Goal: Use online tool/utility: Use online tool/utility

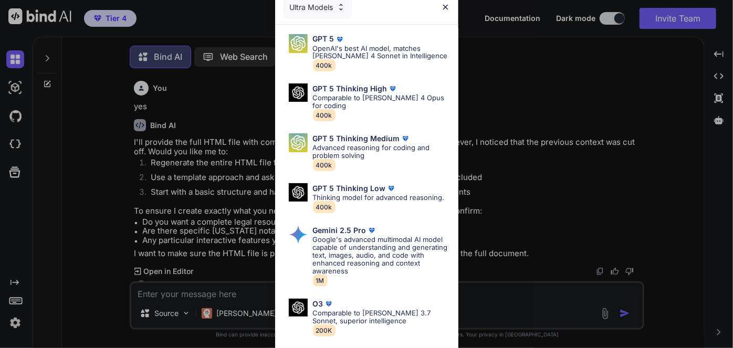
type textarea "x"
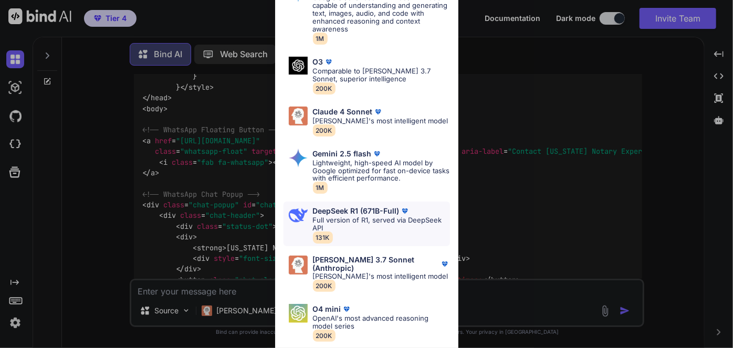
scroll to position [242, 0]
click at [368, 268] on p "[PERSON_NAME] 3.7 Sonnet (Anthropic)" at bounding box center [376, 264] width 127 height 17
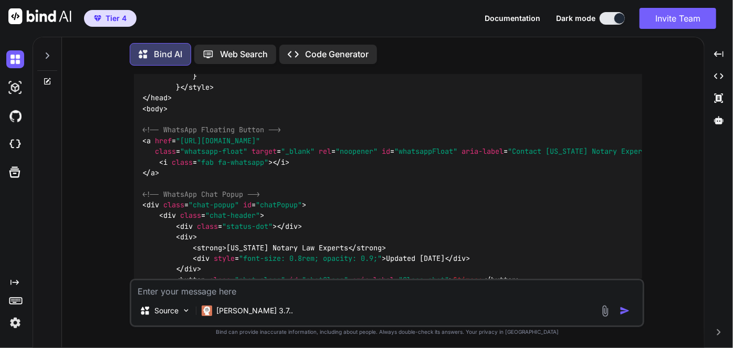
click at [259, 293] on textarea at bounding box center [387, 289] width 512 height 16
paste textarea "I am currently not using Pactima but if I needed to I could re- subscribe but w…"
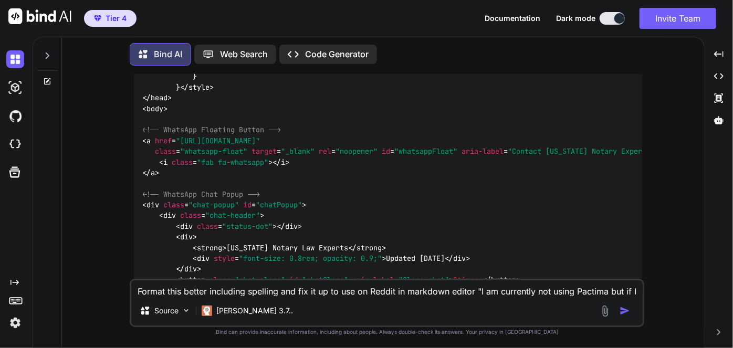
scroll to position [11, 0]
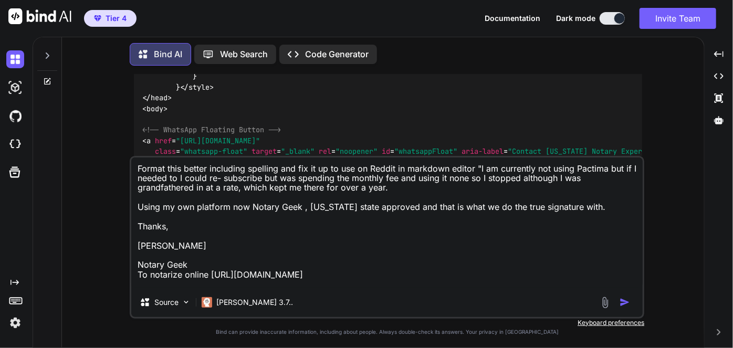
type textarea "Format this better including spelling and fix it up to use on Reddit in markdow…"
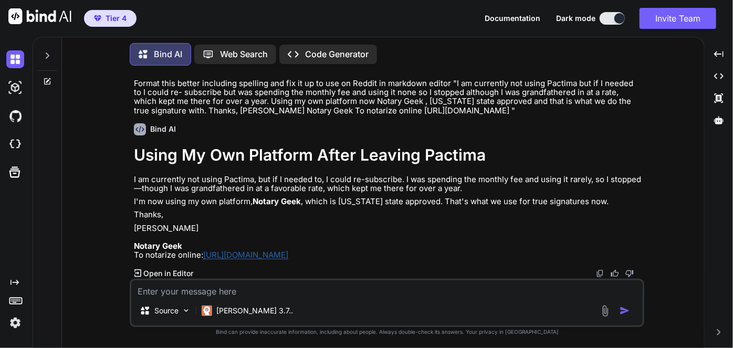
scroll to position [65168, 0]
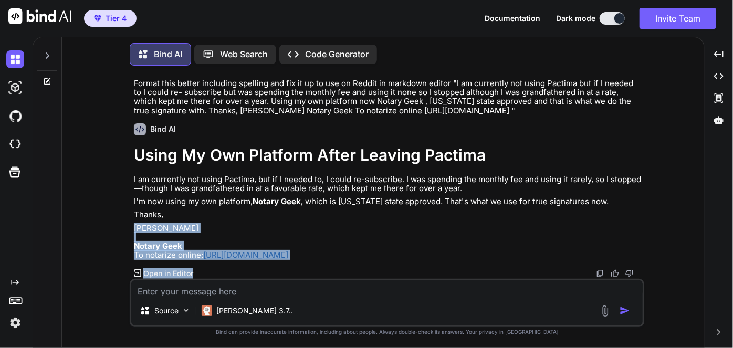
drag, startPoint x: 278, startPoint y: 261, endPoint x: 131, endPoint y: 167, distance: 173.8
click at [205, 215] on div "Bind AI Using My Own Platform After Leaving Pactima I am currently not using Pa…" at bounding box center [388, 197] width 508 height 164
click at [206, 224] on p "[PERSON_NAME] Notary Geek To notarize online: [URL][DOMAIN_NAME]" at bounding box center [388, 242] width 508 height 36
click at [130, 170] on div "You yes Bind AI I'll provide the full HTML file with comprehensive, syntax-high…" at bounding box center [387, 211] width 515 height 274
click at [131, 167] on div "You yes Bind AI I'll provide the full HTML file with comprehensive, syntax-high…" at bounding box center [387, 211] width 515 height 274
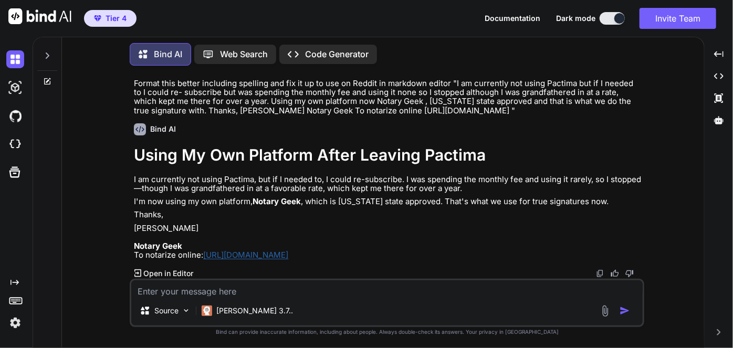
click at [134, 175] on p "I am currently not using Pactima, but if I needed to, I could re-subscribe. I w…" at bounding box center [388, 184] width 508 height 18
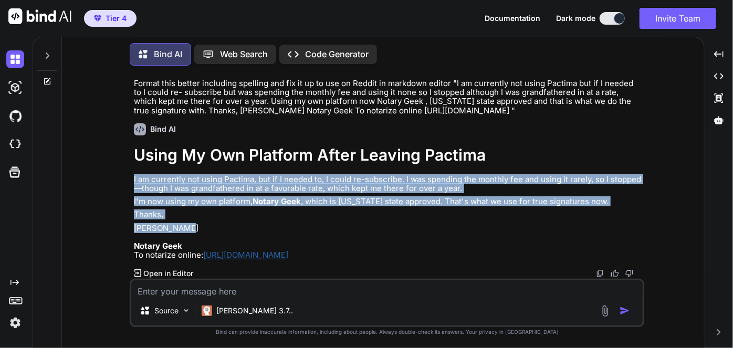
drag, startPoint x: 134, startPoint y: 170, endPoint x: 601, endPoint y: 275, distance: 478.7
click at [282, 219] on div "You yes Bind AI I'll provide the full HTML file with comprehensive, syntax-high…" at bounding box center [388, 176] width 513 height 205
click at [387, 225] on p "[PERSON_NAME] Notary Geek To notarize online: [URL][DOMAIN_NAME]" at bounding box center [388, 242] width 508 height 36
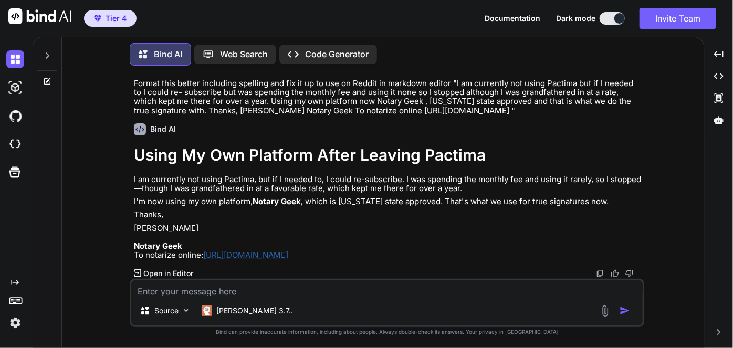
click at [601, 275] on img at bounding box center [600, 273] width 8 height 8
click at [269, 295] on textarea at bounding box center [387, 289] width 512 height 16
type textarea "O"
type textarea "I need to copy and paste it in Markdown editor"
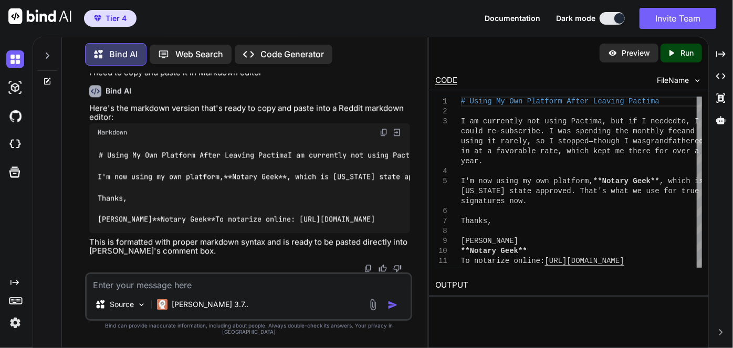
scroll to position [74863, 0]
drag, startPoint x: 262, startPoint y: 222, endPoint x: 96, endPoint y: 113, distance: 198.4
click at [96, 141] on div "# Using My Own Platform After Leaving Pactima I am currently not using Pactima,…" at bounding box center [249, 187] width 321 height 92
copy code "# Using My Own Platform After Leaving Pactima I am currently not using Pactima,…"
